Goal: Communication & Community: Share content

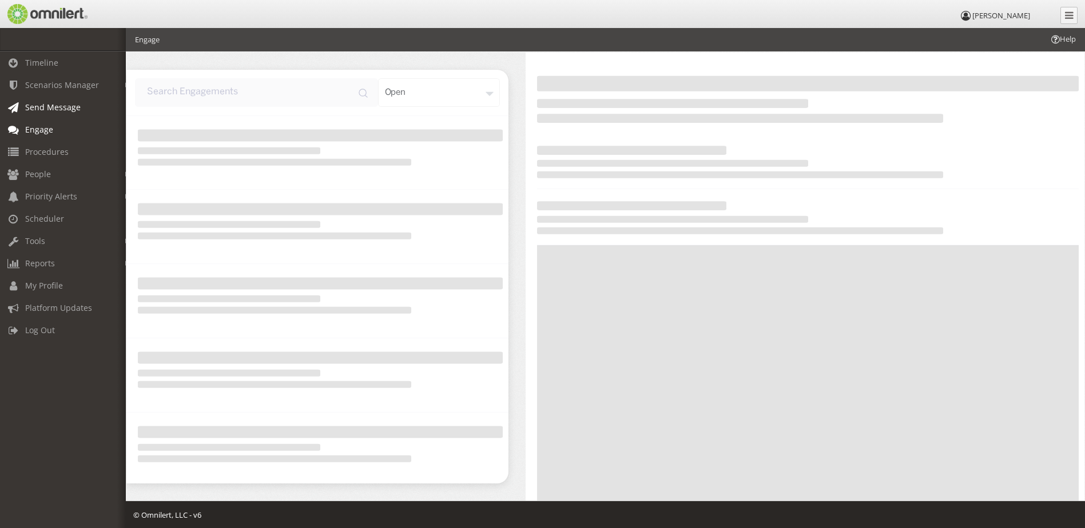
click at [41, 107] on span "Send Message" at bounding box center [52, 107] width 55 height 11
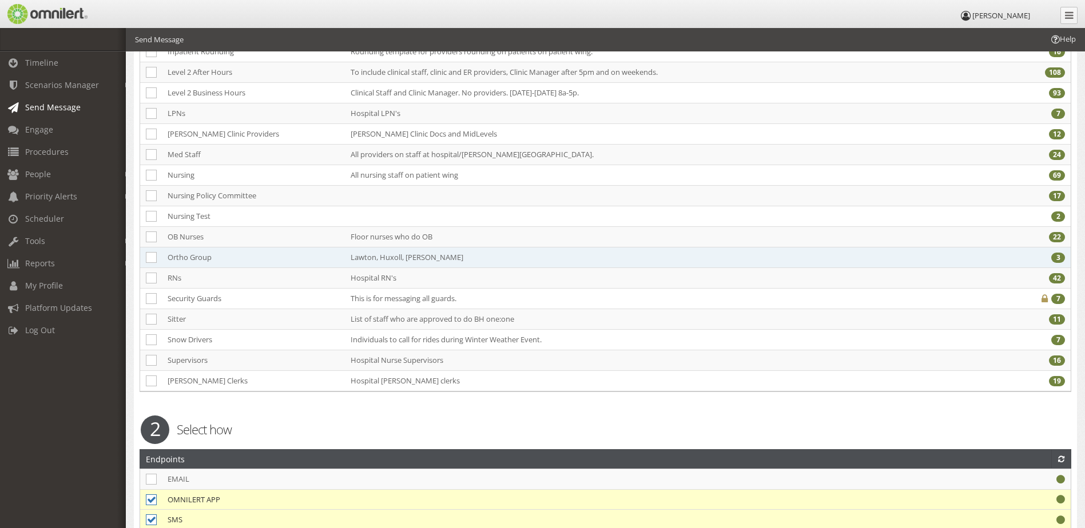
scroll to position [343, 0]
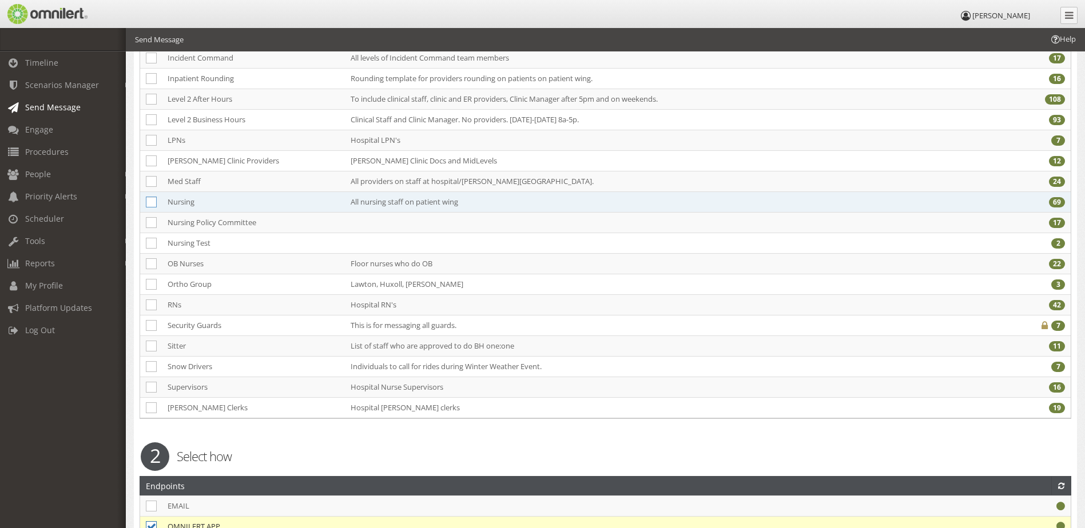
click at [149, 202] on icon at bounding box center [151, 202] width 11 height 11
checkbox input "true"
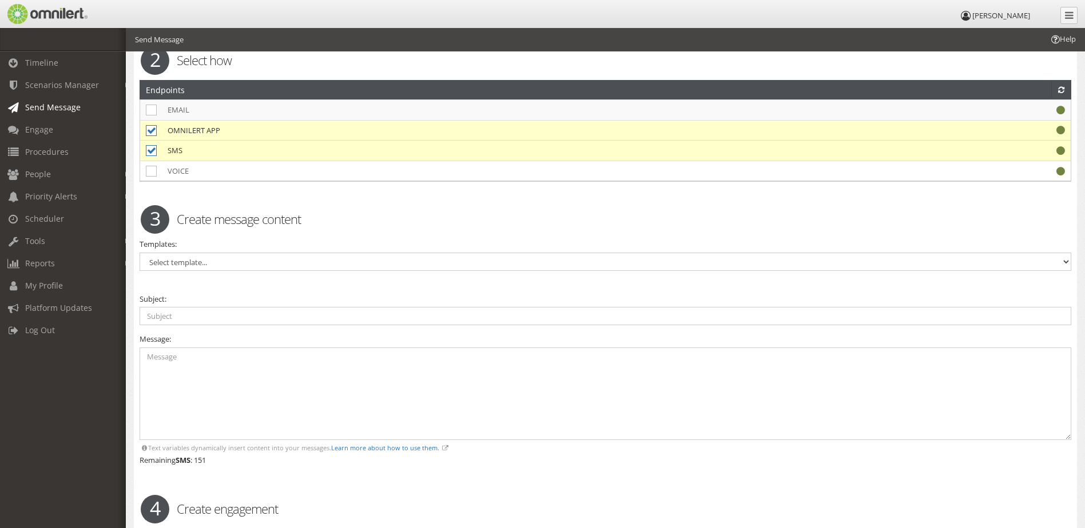
scroll to position [743, 0]
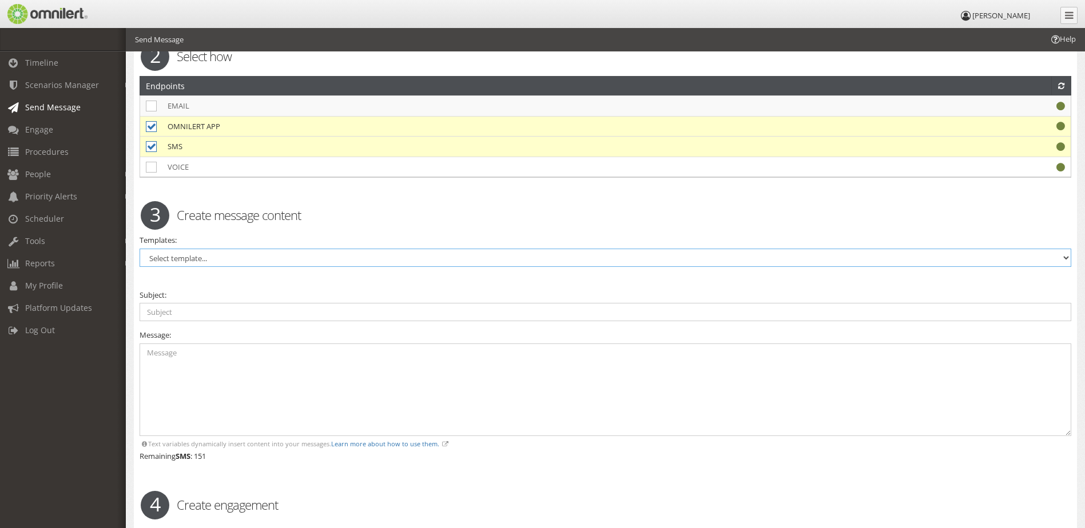
click at [217, 261] on select "Select template... 1:1 Sitter Access Control Activation Access Control Deactiva…" at bounding box center [605, 258] width 931 height 18
click at [226, 285] on div "Warning. Warning. 1 Select who Groups ALL SUBSCRIBERS You have selected to send…" at bounding box center [605, 63] width 943 height 1414
click at [228, 306] on input "text" at bounding box center [605, 312] width 931 height 18
type input "N"
type input "On-call"
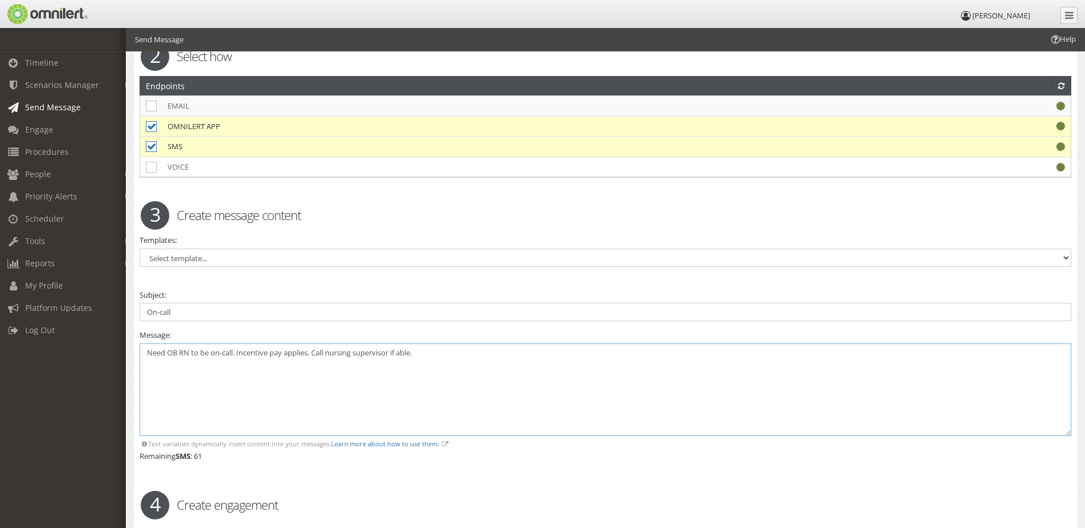
click at [286, 351] on textarea "Need OB RN to be on-call. Incentive pay applies. Call nursing supervisor if abl…" at bounding box center [605, 390] width 931 height 93
click at [460, 355] on textarea "Need OB RN to be on-call. Incentive pay + OT applies. Call nursing supervisor i…" at bounding box center [605, 390] width 931 height 93
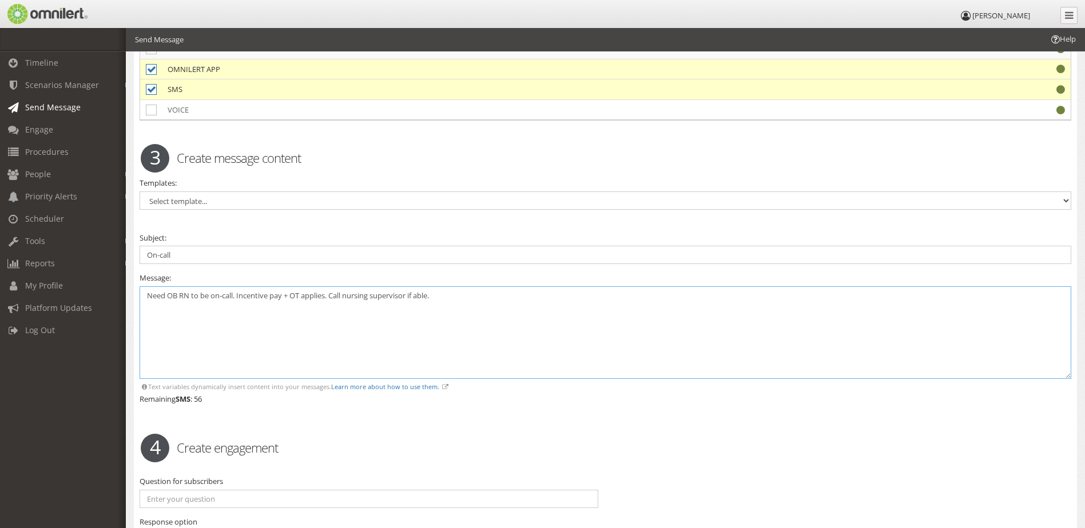
click at [237, 295] on textarea "Need OB RN to be on-call. Incentive pay + OT applies. Call nursing supervisor i…" at bounding box center [605, 332] width 931 height 93
click at [329, 294] on textarea "Need OB RN to be on-call, Incentive pay + OT applies. Call nursing supervisor i…" at bounding box center [605, 332] width 931 height 93
click at [378, 325] on textarea "Need OB RN to be on-call, Incentive pay + OT. Call nursing supervisor if able." at bounding box center [605, 332] width 931 height 93
click at [305, 296] on textarea "Need OB RN to be on-call, Incentive pay + OT. Call nursing supervisor if able." at bounding box center [605, 332] width 931 height 93
click at [199, 294] on textarea "Need OB RN to be on-call, Incentive pay + OT. Call nursing supervisor if able." at bounding box center [605, 332] width 931 height 93
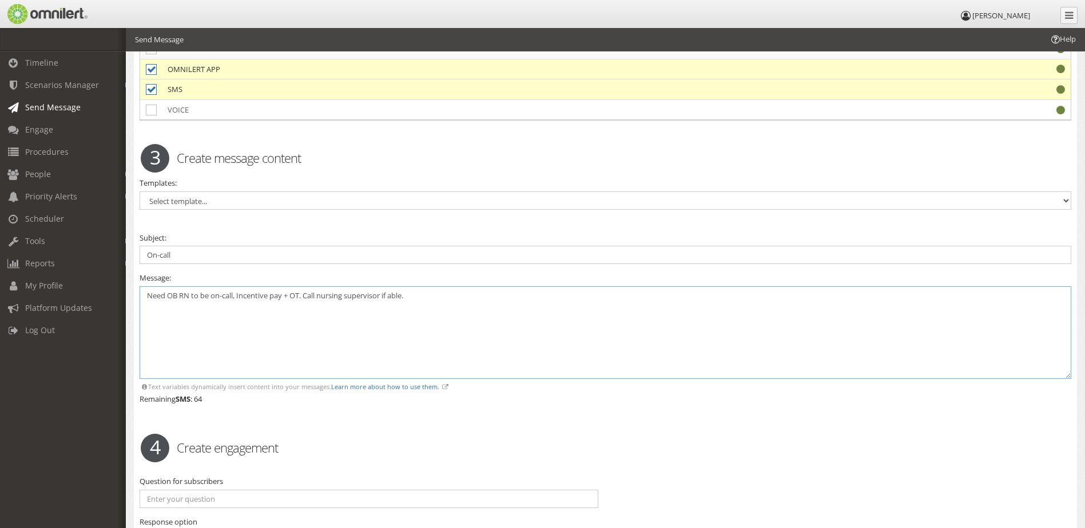
click at [191, 296] on textarea "Need OB RN to be on-call, Incentive pay + OT. Call nursing supervisor if able." at bounding box center [605, 332] width 931 height 93
click at [220, 299] on textarea "Need OB RN tonight and [DATE] to be on-call, Incentive pay + OT. Call nursing s…" at bounding box center [605, 332] width 931 height 93
type textarea "Need OB RN tonight and [DATE] to be on-call, Incentive pay + OT. Call nursing s…"
drag, startPoint x: 180, startPoint y: 249, endPoint x: 137, endPoint y: 249, distance: 42.9
click at [137, 249] on div "Warning. Warning. 1 Select who Groups ALL SUBSCRIBERS You have selected to send…" at bounding box center [605, 6] width 943 height 1414
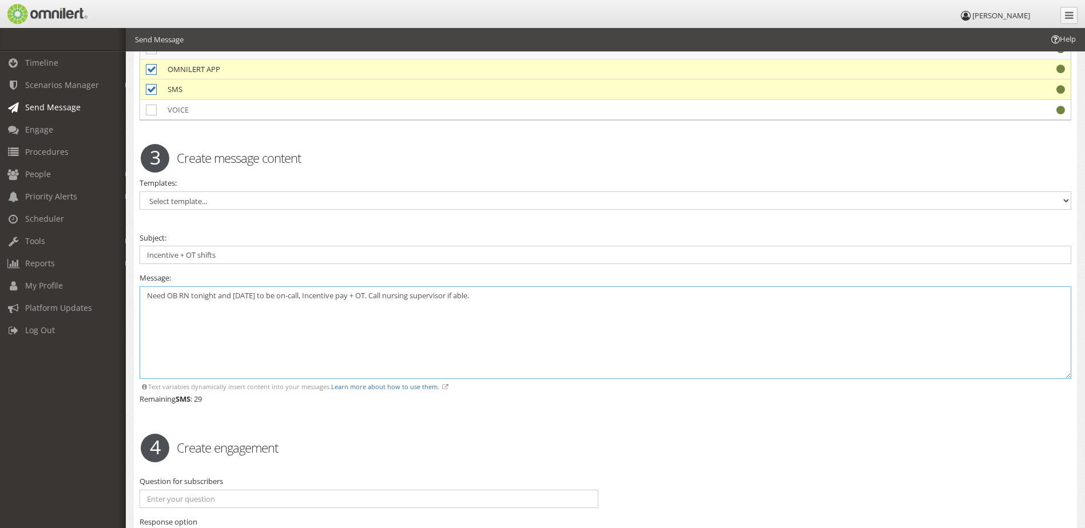
click at [182, 324] on textarea "Need OB RN tonight and [DATE] to be on-call, Incentive pay + OT. Call nursing s…" at bounding box center [605, 332] width 931 height 93
click at [218, 253] on input "Incentive + OT shifts" at bounding box center [605, 255] width 931 height 18
type input "Incentive + OT shifts available"
click at [237, 301] on textarea "Need OB RN tonight and [DATE] to be on-call, Incentive pay + OT. Call nursing s…" at bounding box center [605, 332] width 931 height 93
click at [168, 295] on textarea "Need OB RN tonight and [DATE] to be on-call, Incentive pay + OT. Call nursing s…" at bounding box center [605, 332] width 931 height 93
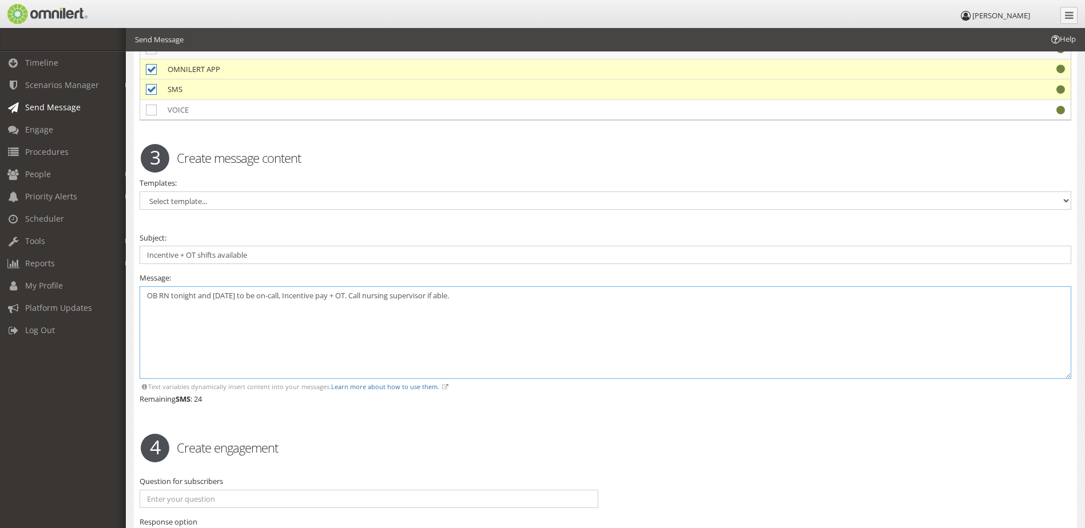
drag, startPoint x: 269, startPoint y: 294, endPoint x: 177, endPoint y: 295, distance: 92.1
click at [177, 295] on textarea "OB RN tonight and [DATE] to be on-call, Incentive pay + OT. Call nursing superv…" at bounding box center [605, 332] width 931 height 93
click at [197, 295] on textarea "OB RN on-call, Incentive pay + OT. Call nursing supervisor if able." at bounding box center [605, 332] width 931 height 93
click at [338, 294] on textarea "OB RN on-call 7a-7p 9/12 and 9/13. Incentive pay + OT. Call nursing supervisor …" at bounding box center [605, 332] width 931 height 93
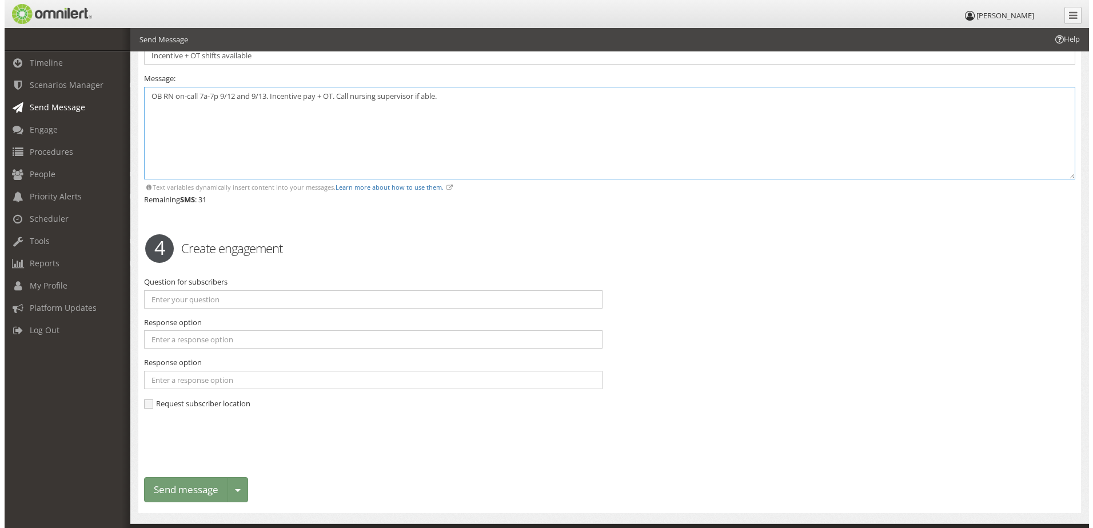
scroll to position [1025, 0]
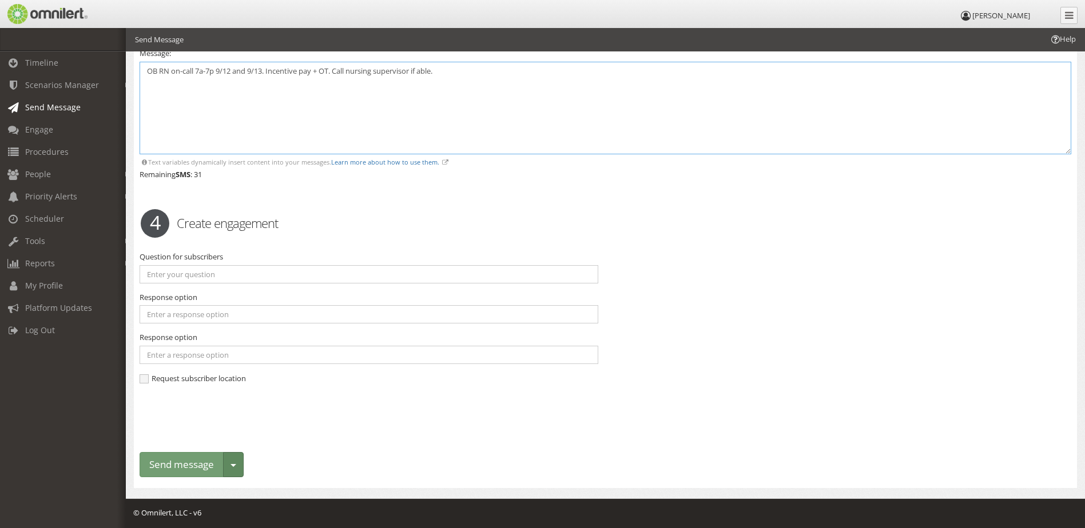
type textarea "OB RN on-call 7a-7p 9/12 and 9/13. Incentive pay + OT. Call nursing supervisor …"
click at [232, 470] on button "Toggle dropdown" at bounding box center [233, 465] width 21 height 26
click at [215, 497] on link "Save as template" at bounding box center [185, 503] width 90 height 14
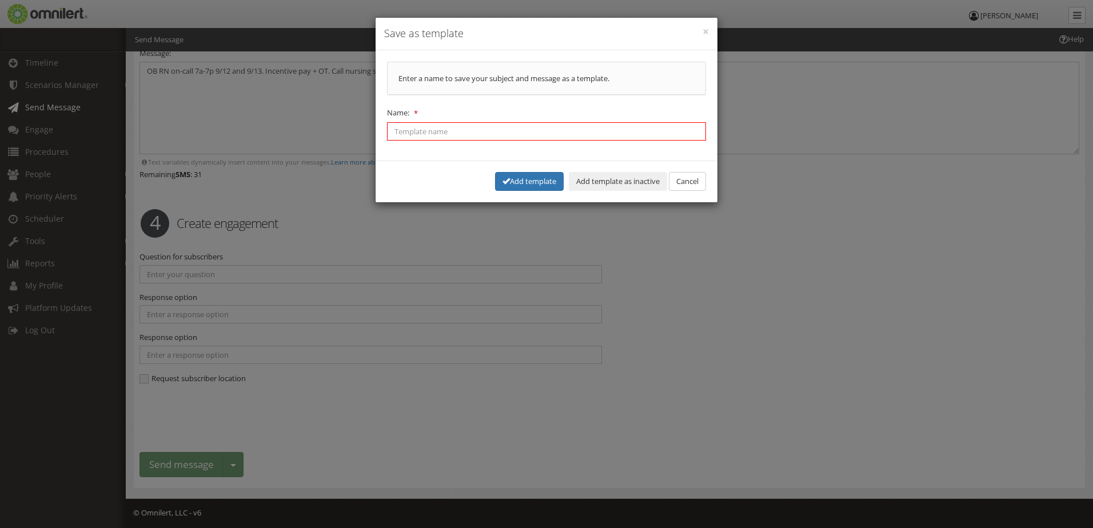
click at [456, 131] on input "Name:" at bounding box center [546, 131] width 319 height 18
type input "Incentive + OT"
click at [517, 182] on button "Add template" at bounding box center [529, 181] width 69 height 19
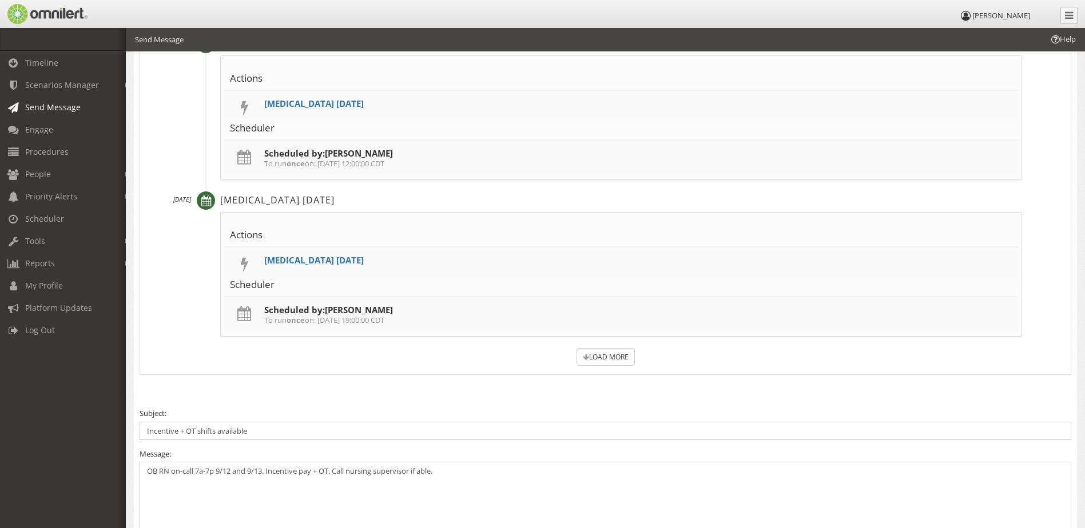
scroll to position [1686, 0]
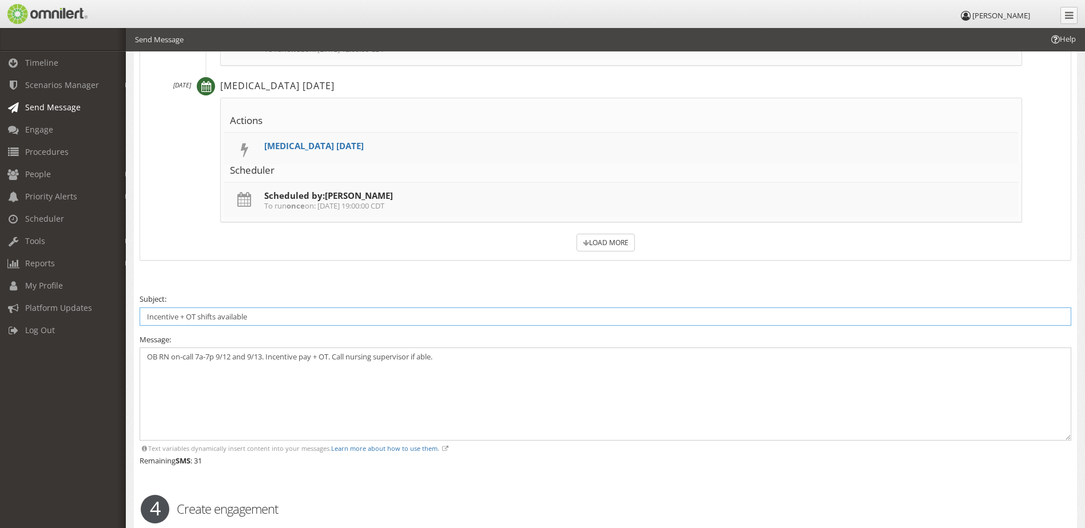
click at [198, 319] on input "Incentive + OT shifts available" at bounding box center [605, 317] width 931 height 18
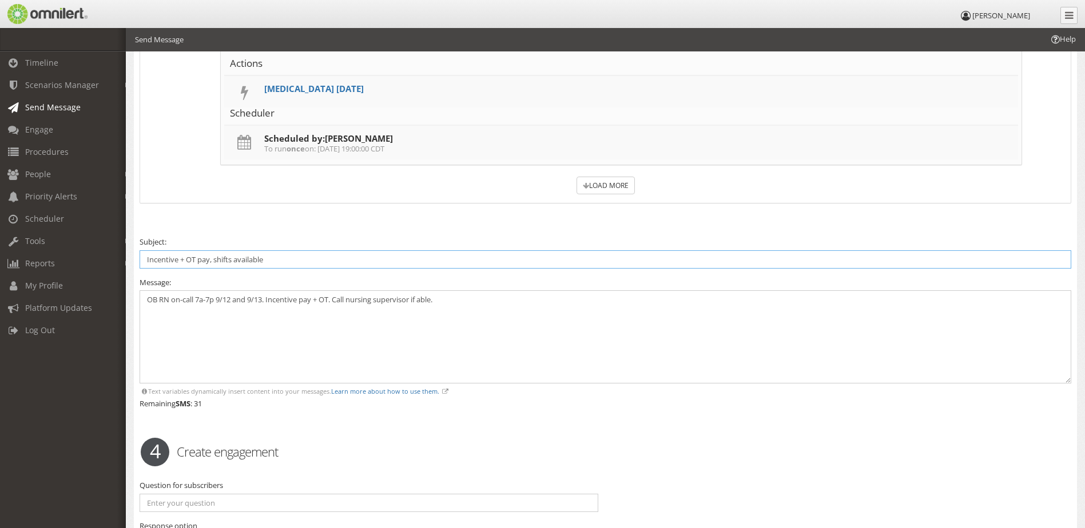
drag, startPoint x: 273, startPoint y: 258, endPoint x: 214, endPoint y: 257, distance: 58.9
click at [214, 257] on input "Incentive + OT pay, shifts available" at bounding box center [605, 259] width 931 height 18
click at [196, 258] on input "Incentive + OT pay shifts" at bounding box center [605, 259] width 931 height 18
click at [148, 257] on input "Incentive pay shifts" at bounding box center [605, 259] width 931 height 18
click at [242, 260] on input "OT + Incentive pay shifts" at bounding box center [605, 259] width 931 height 18
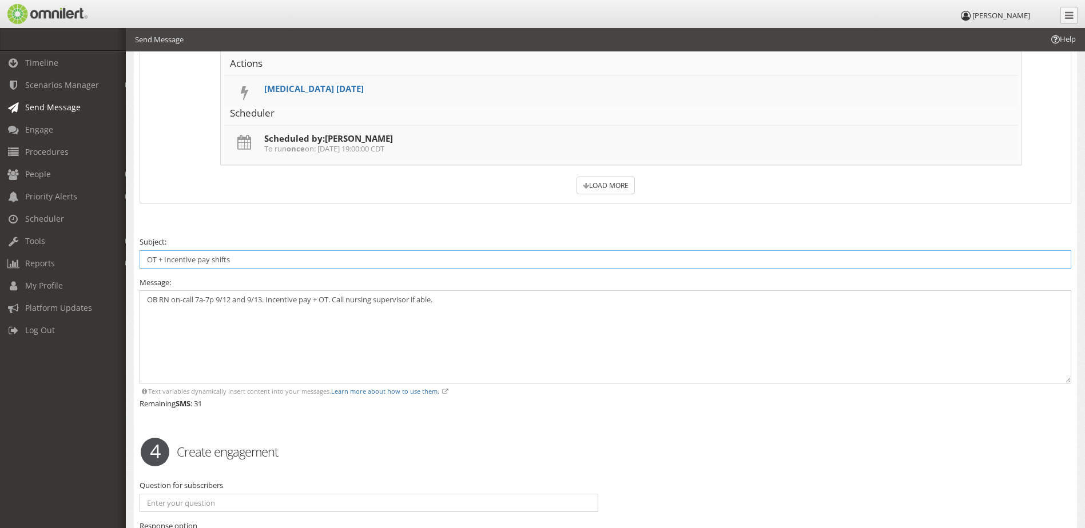
type input "OT + Incentive pay shifts"
drag, startPoint x: 194, startPoint y: 300, endPoint x: 194, endPoint y: 307, distance: 6.9
click at [194, 302] on textarea "OB RN on-call 7a-7p 9/12 and 9/13. Incentive pay + OT. Call nursing supervisor …" at bounding box center [605, 336] width 931 height 93
drag, startPoint x: 189, startPoint y: 299, endPoint x: 211, endPoint y: 309, distance: 23.8
click at [189, 299] on textarea "OB RN ON_CALL 7a-7p 9/12 and 9/13. Incentive pay + OT. Call nursing supervisor …" at bounding box center [605, 336] width 931 height 93
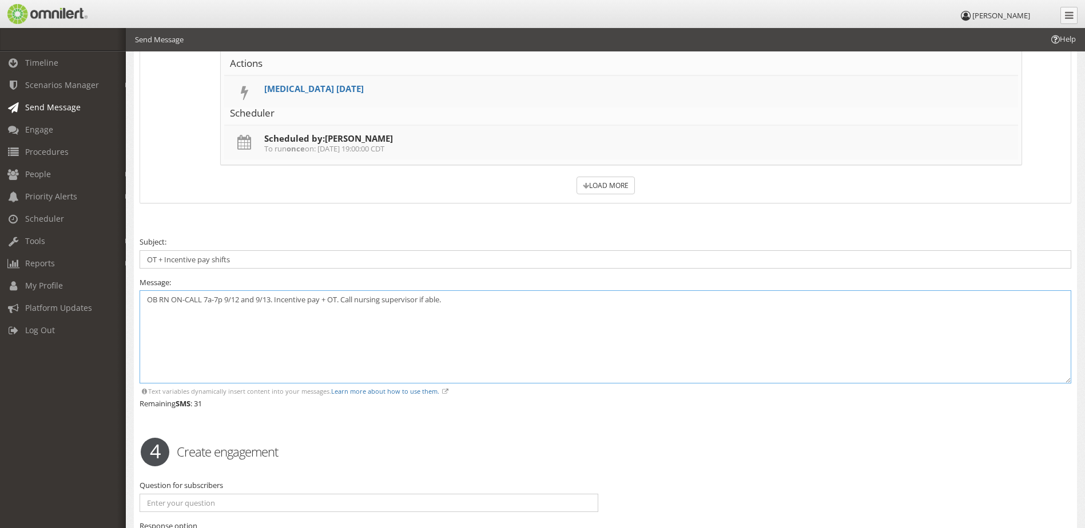
click at [288, 325] on textarea "OB RN ON-CALL 7a-7p 9/12 and 9/13. Incentive pay + OT. Call nursing supervisor …" at bounding box center [605, 336] width 931 height 93
click at [205, 303] on textarea "OB RN ON-CALL 7a-7p 9/12 and 9/13. Incentive pay + OT. Call nursing supervisor …" at bounding box center [605, 336] width 931 height 93
type textarea "OB RN ON-CALL 7a-7p 9/12 and 9/13. Incentive pay + OT. Call nursing supervisor …"
click at [164, 259] on input "OT + Incentive pay shifts" at bounding box center [605, 259] width 931 height 18
type input "Incentive pay shifts"
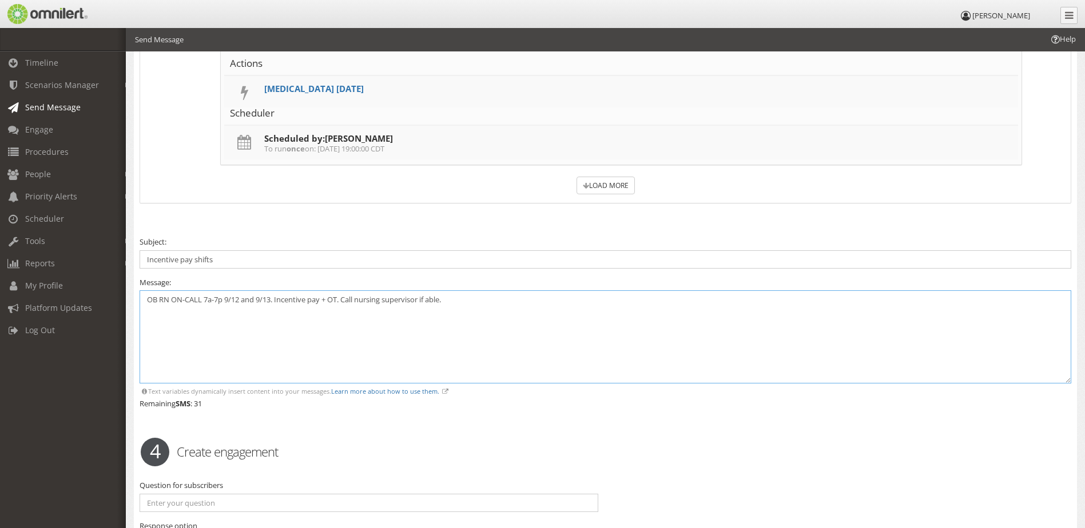
click at [341, 300] on textarea "OB RN ON-CALL 7a-7p 9/12 and 9/13. Incentive pay + OT. Call nursing supervisor …" at bounding box center [605, 336] width 931 height 93
click at [333, 298] on textarea "OB RN ON-CALL 7a-7p 9/12 and 9/13. Incentive pay, +OT if worked. Call nursing s…" at bounding box center [605, 336] width 931 height 93
click at [349, 311] on textarea "OB RN ON-CALL 7a-7p 9/12 and 9/13. Incentive pay, + OT if worked. Call nursing …" at bounding box center [605, 336] width 931 height 93
click at [326, 300] on textarea "OB RN ON-CALL 7a-7p 9/12 and 9/13. Incentive pay, + OT if worked. Call nursing …" at bounding box center [605, 336] width 931 height 93
click at [380, 301] on textarea "OB RN ON-CALL 7a-7p 9/12 and 9/13. Incentive pay (+ OT if worked. Call nursing …" at bounding box center [605, 336] width 931 height 93
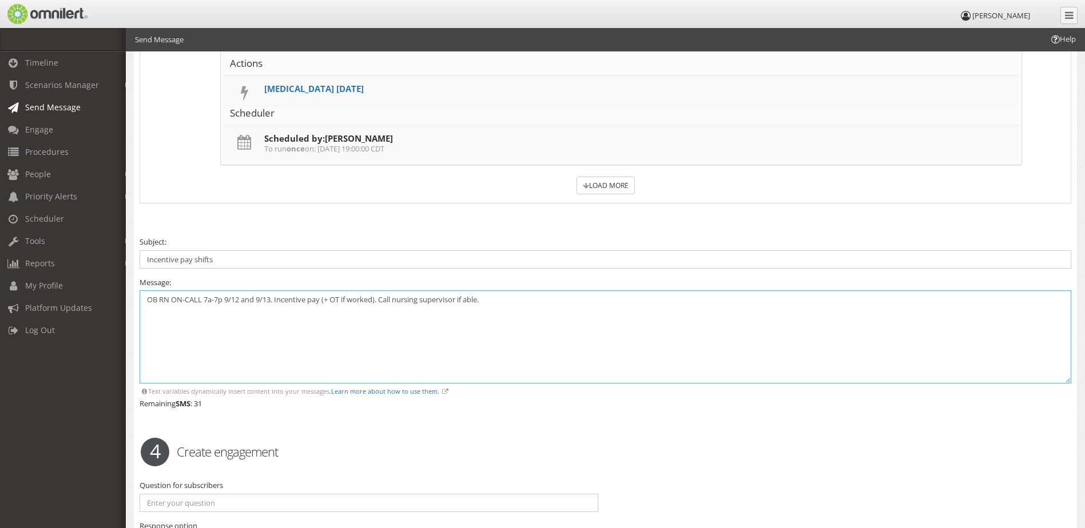
click at [413, 312] on textarea "OB RN ON-CALL 7a-7p 9/12 and 9/13. Incentive pay (+ OT if worked). Call nursing…" at bounding box center [605, 336] width 931 height 93
click at [330, 301] on textarea "OB RN ON-CALL 7a-7p 9/12 and 9/13. Incentive pay (+ OT if worked). Call nursing…" at bounding box center [605, 336] width 931 height 93
click at [325, 300] on textarea "OB RN ON-CALL 7a-7p 9/12 and 9/13. Incentive pay (+ OT if worked). Call nursing…" at bounding box center [605, 336] width 931 height 93
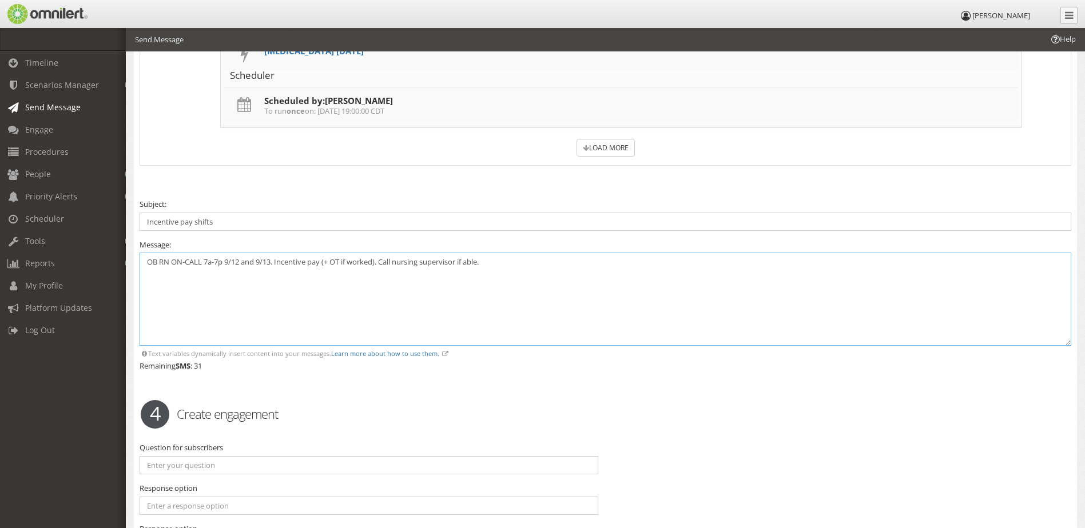
scroll to position [1800, 0]
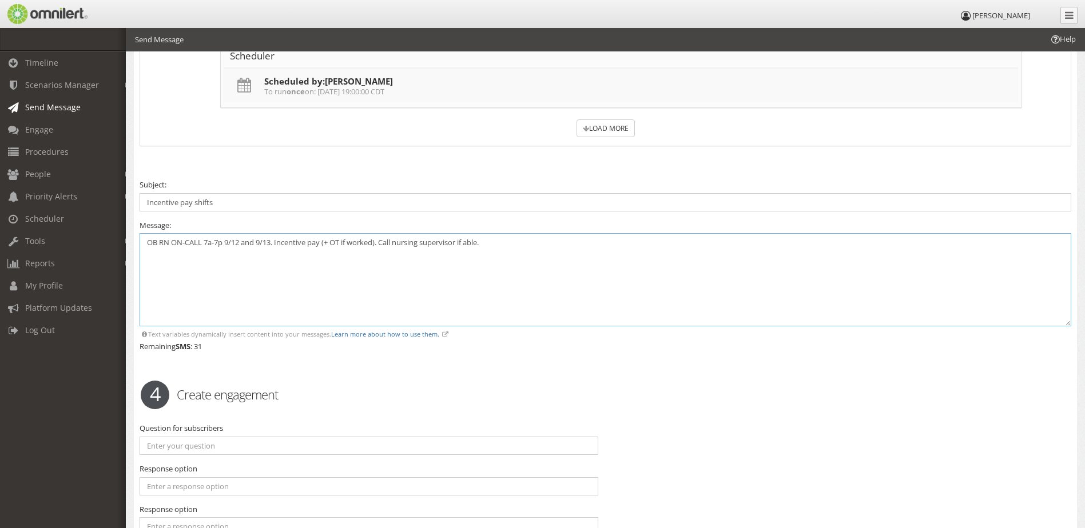
click at [329, 242] on textarea "OB RN ON-CALL 7a-7p 9/12 and 9/13. Incentive pay (+ OT if worked). Call nursing…" at bounding box center [605, 279] width 931 height 93
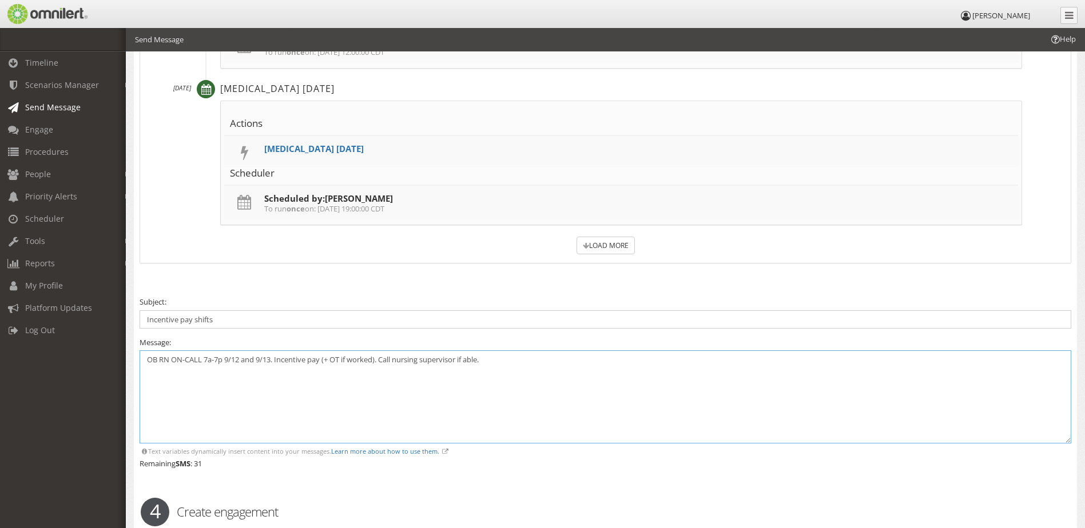
scroll to position [1686, 0]
drag, startPoint x: 504, startPoint y: 358, endPoint x: 328, endPoint y: 354, distance: 176.2
click at [328, 354] on textarea "OB RN ON-CALL 7a-7p 9/12 and 9/13. Incentive pay (+ OT if worked). Call nursing…" at bounding box center [605, 393] width 931 height 93
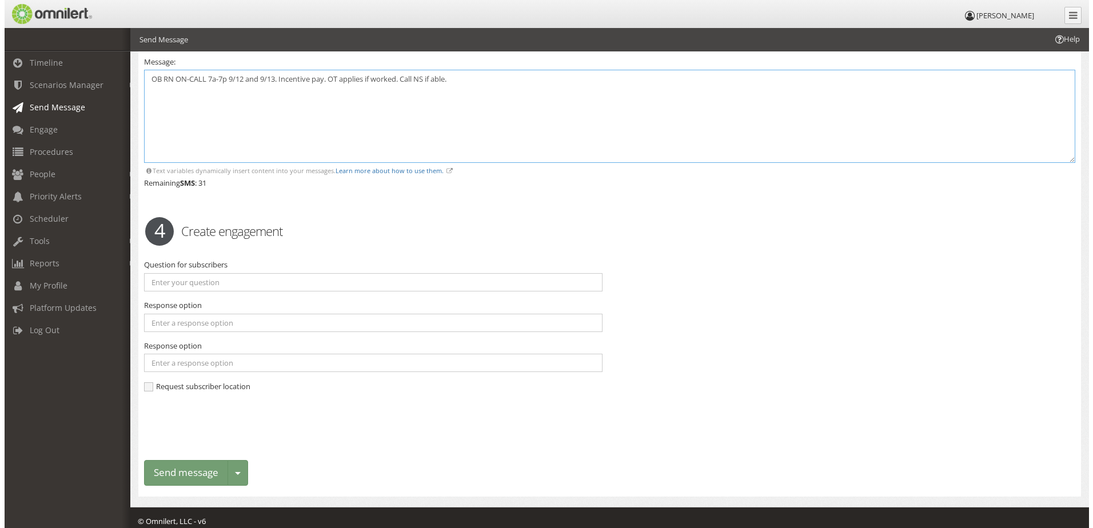
scroll to position [1972, 0]
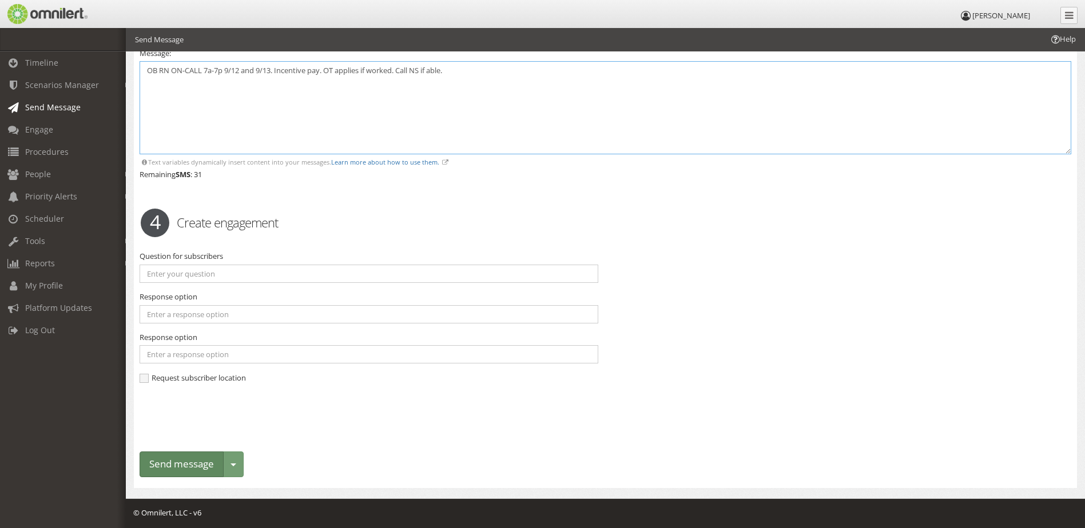
type textarea "OB RN ON-CALL 7a-7p 9/12 and 9/13. Incentive pay. OT applies if worked. Call NS…"
click at [208, 460] on button "Send message" at bounding box center [182, 465] width 84 height 26
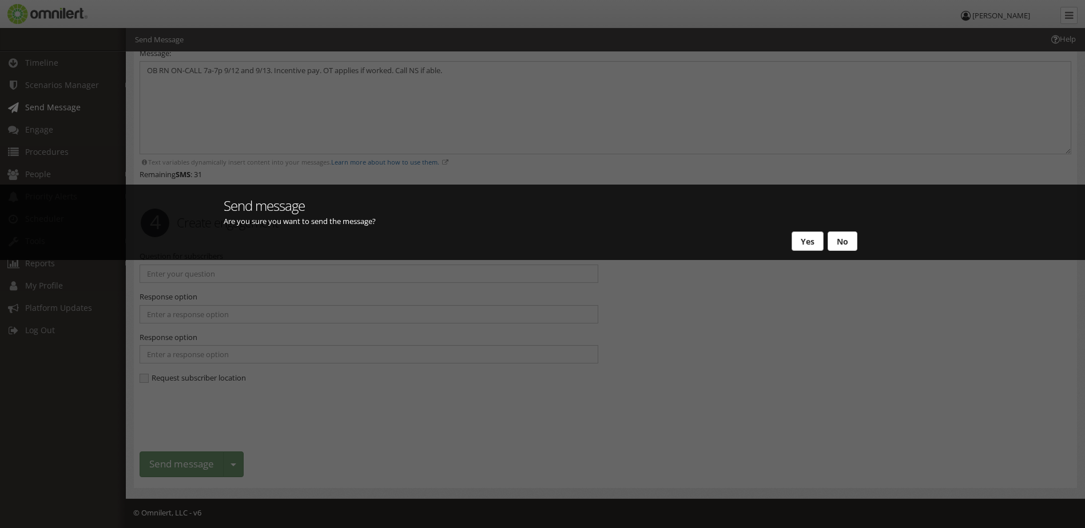
click at [811, 248] on button "Yes" at bounding box center [807, 241] width 32 height 19
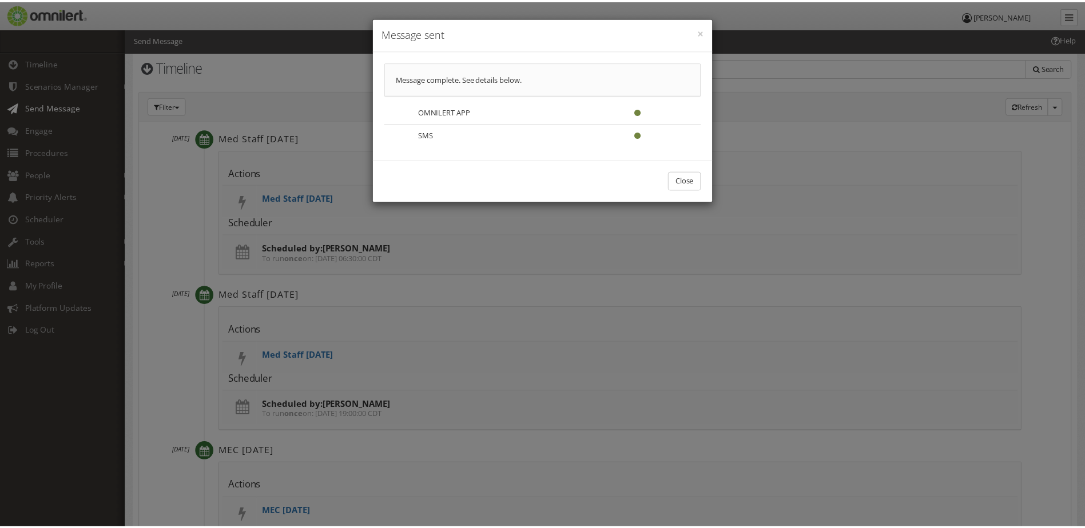
scroll to position [0, 0]
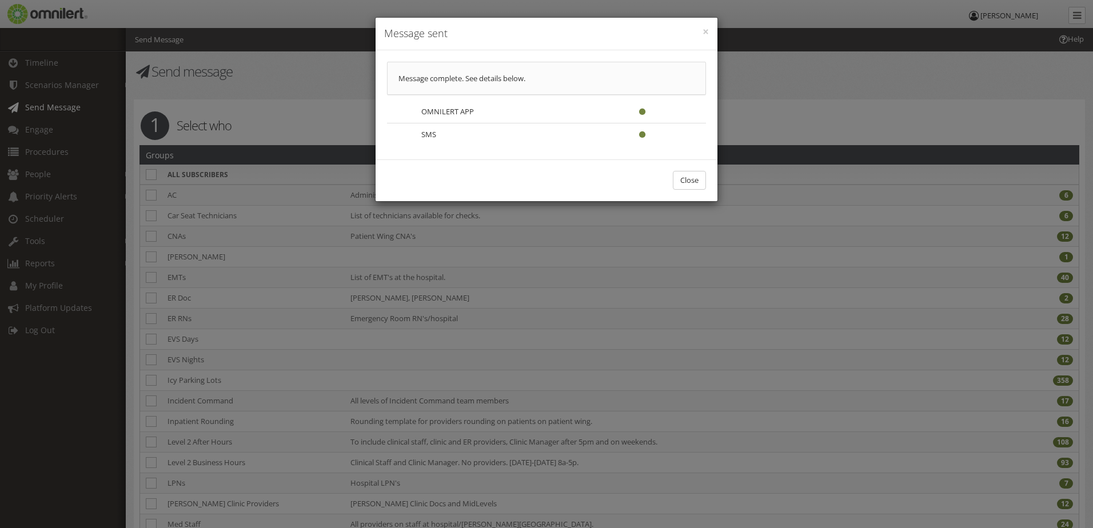
click at [683, 192] on div "Close" at bounding box center [547, 181] width 342 height 42
click at [684, 185] on button "Close" at bounding box center [689, 180] width 33 height 19
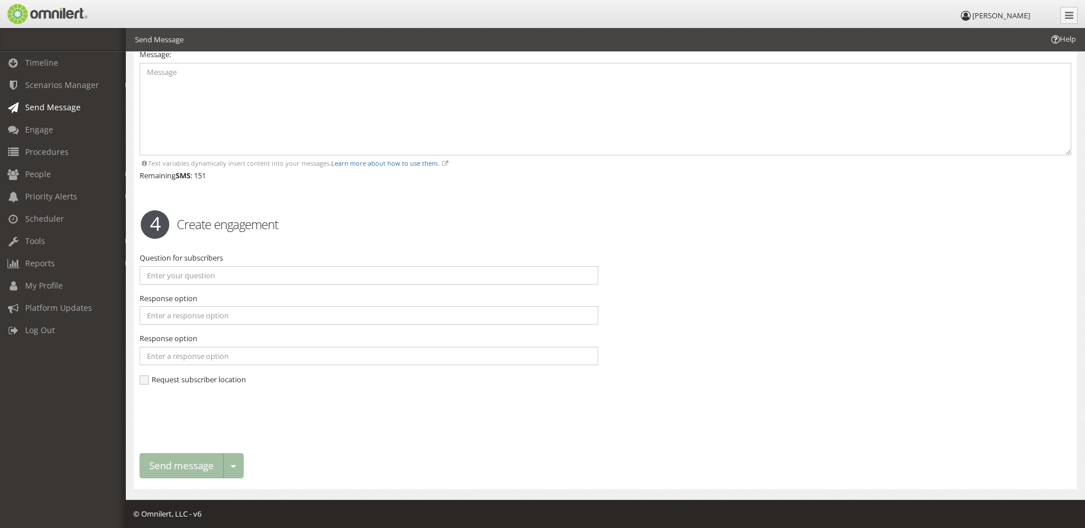
scroll to position [1025, 0]
